Goal: Information Seeking & Learning: Check status

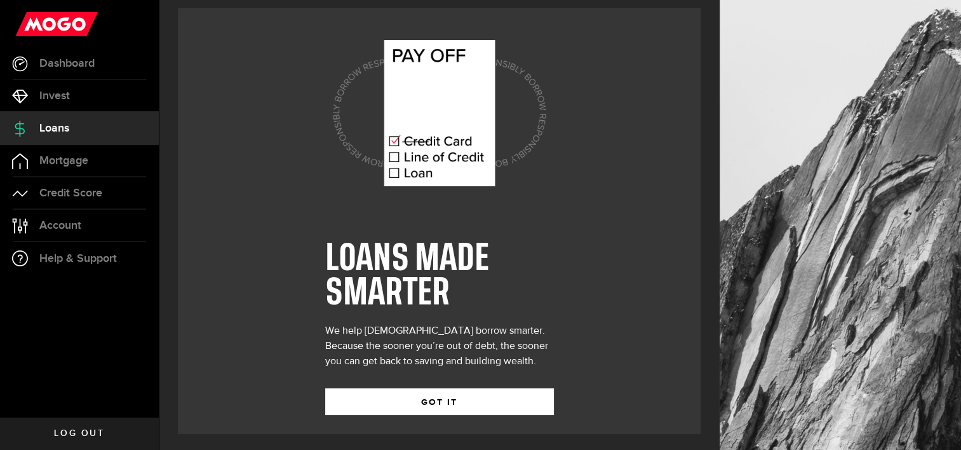
scroll to position [10, 0]
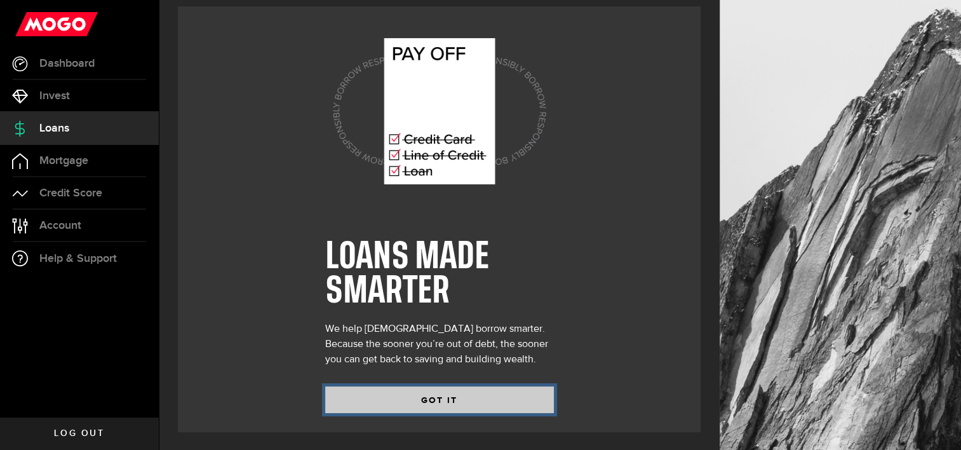
click at [446, 403] on button "GOT IT" at bounding box center [439, 399] width 229 height 27
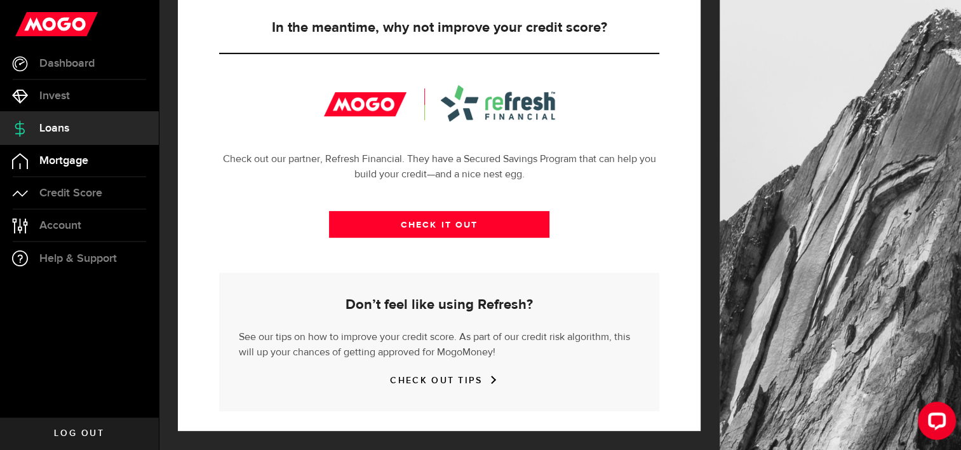
scroll to position [404, 0]
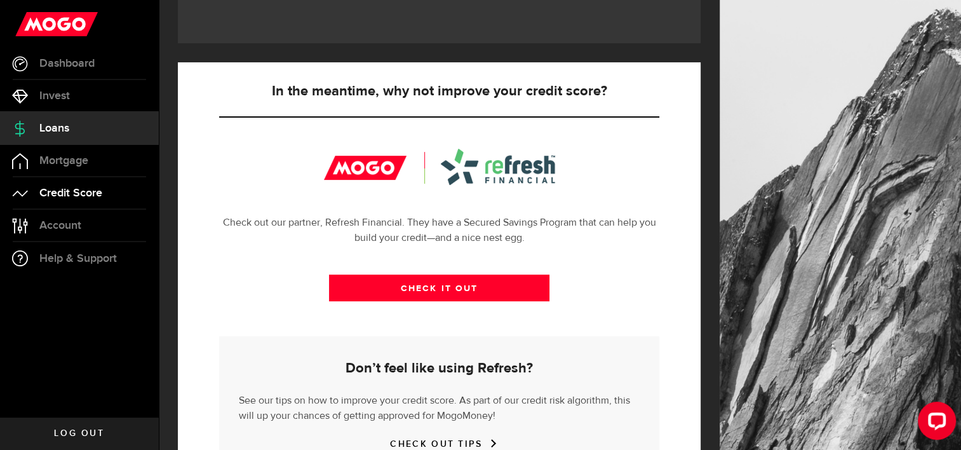
click at [74, 198] on span "Credit Score" at bounding box center [70, 192] width 63 height 11
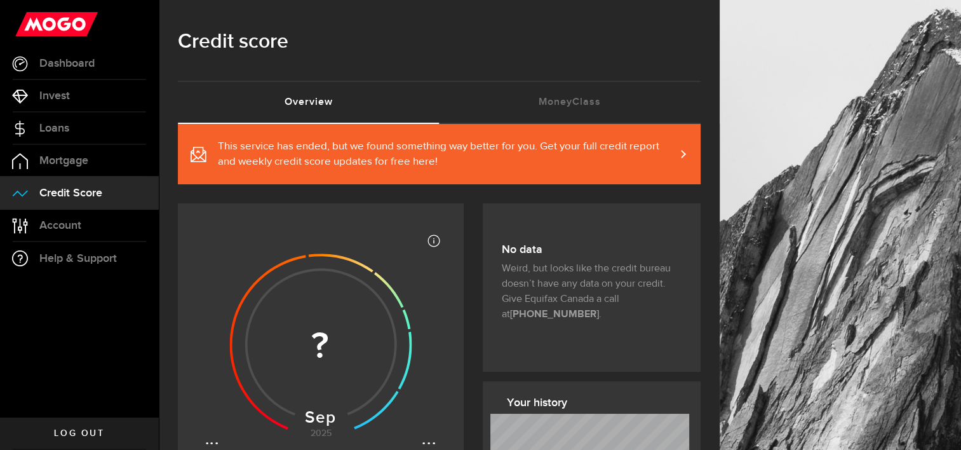
click at [678, 155] on span at bounding box center [676, 153] width 6 height 13
